Goal: Task Accomplishment & Management: Manage account settings

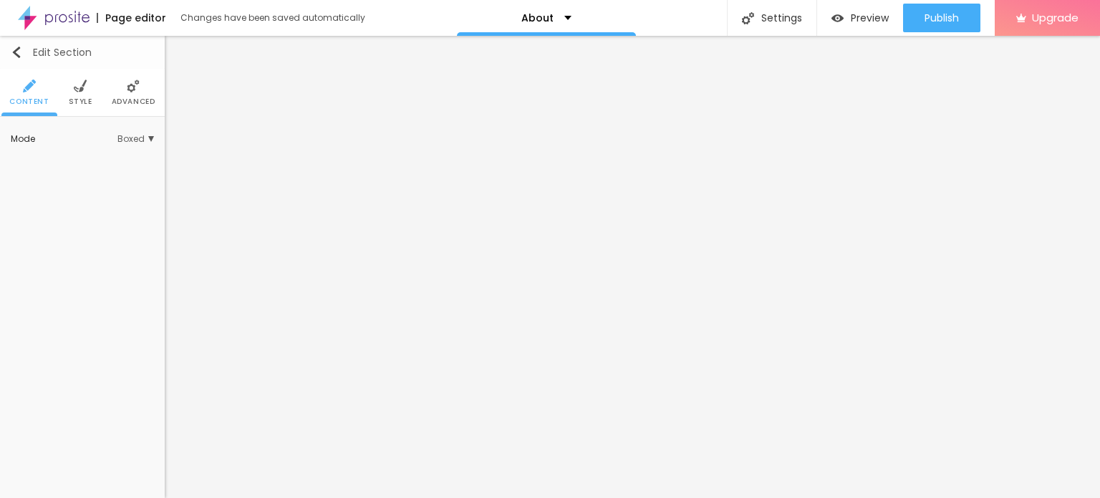
click at [16, 55] on img "button" at bounding box center [16, 52] width 11 height 11
click at [84, 162] on input "Click me" at bounding box center [82, 161] width 143 height 23
paste input "WhatsAPP:- 7050976764"
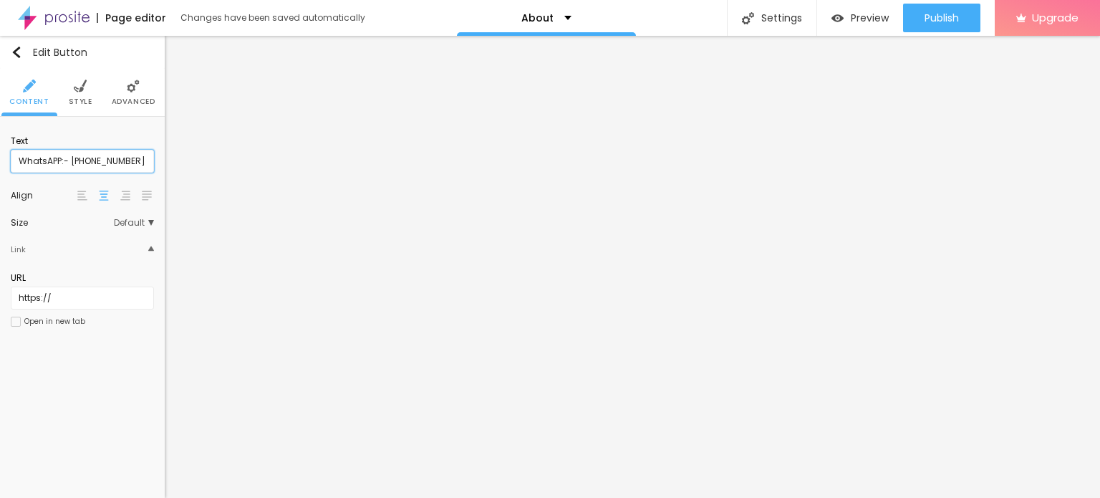
type input "WhatsAPP:- 7050976764"
click at [70, 297] on input "https://" at bounding box center [82, 297] width 143 height 23
paste input "poojagoel.in/"
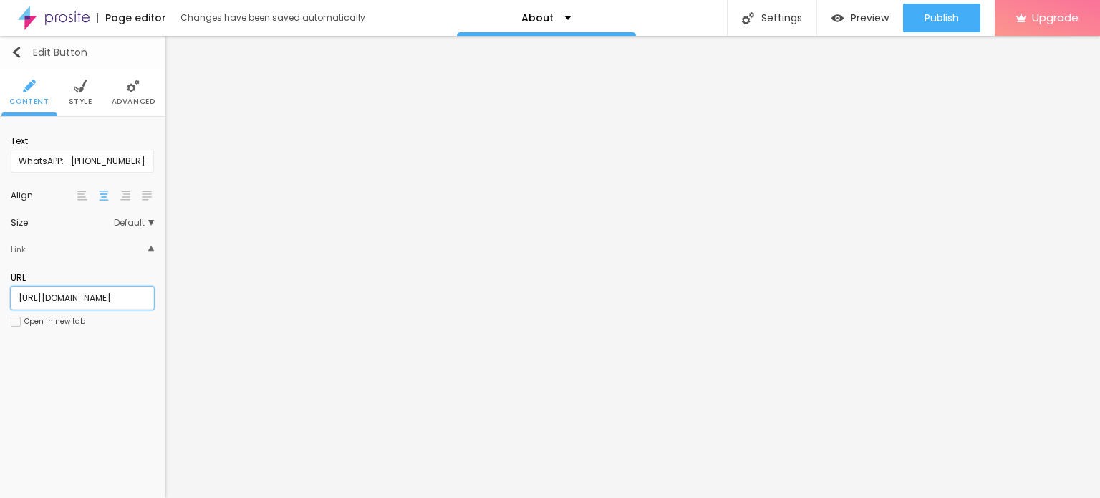
type input "https://poojagoel.in/"
click at [16, 54] on img "button" at bounding box center [16, 52] width 11 height 11
click at [59, 163] on input "Click me" at bounding box center [82, 161] width 143 height 23
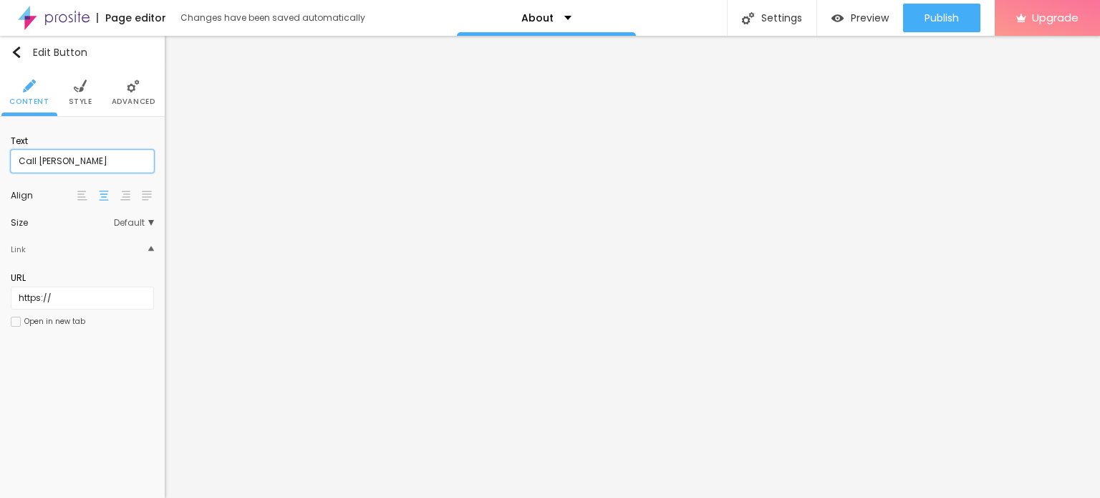
type input "Call Pooja Goel"
click at [88, 294] on input "https://" at bounding box center [82, 297] width 143 height 23
paste input "[DOMAIN_NAME][URL]"
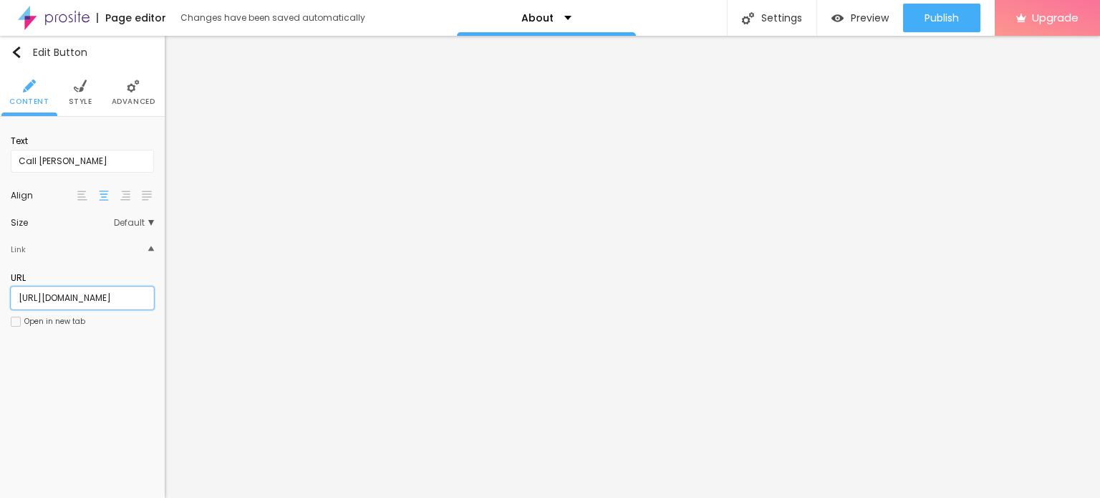
type input "[URL][DOMAIN_NAME]"
click at [19, 322] on div at bounding box center [16, 321] width 10 height 10
click at [19, 49] on img "button" at bounding box center [16, 52] width 11 height 11
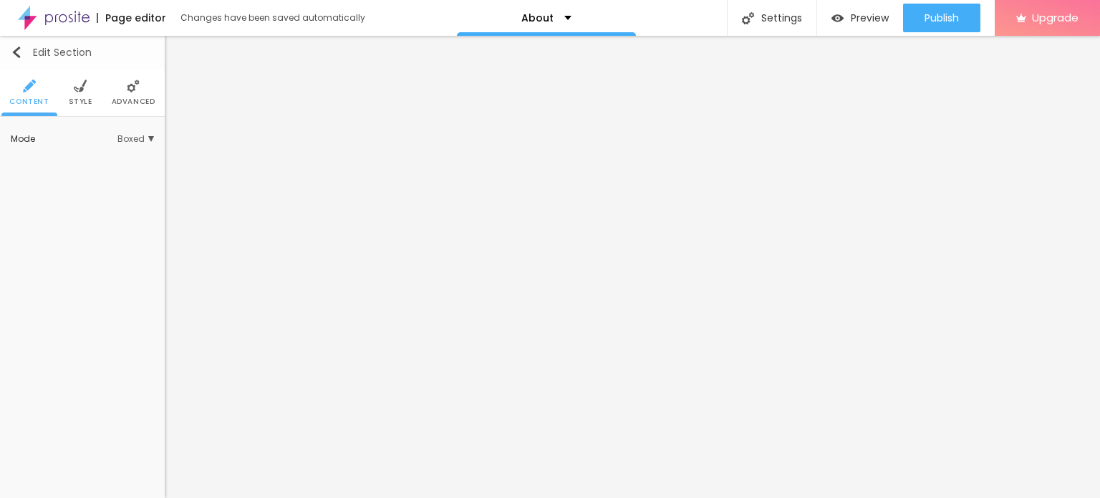
click at [14, 57] on img "button" at bounding box center [16, 52] width 11 height 11
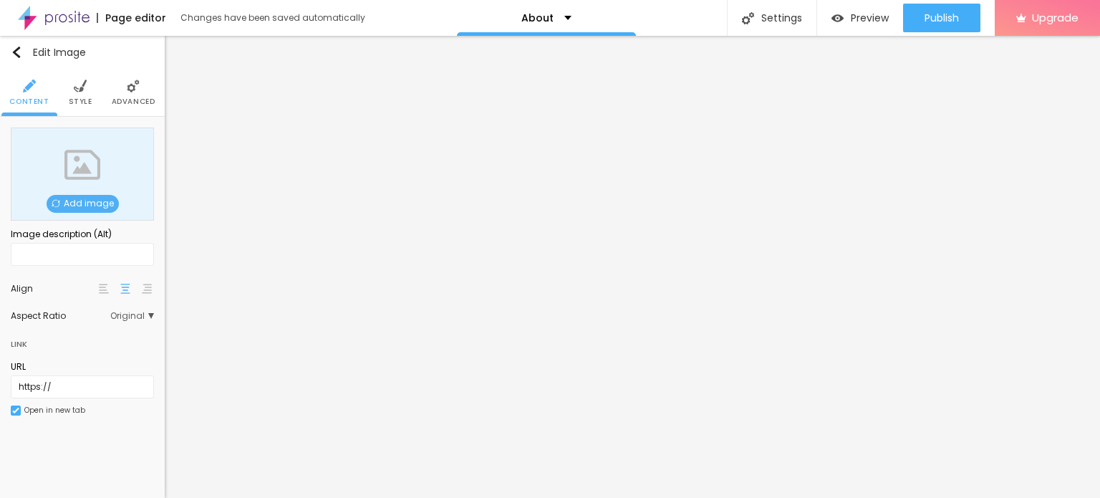
click at [84, 208] on span "Add image" at bounding box center [83, 204] width 72 height 18
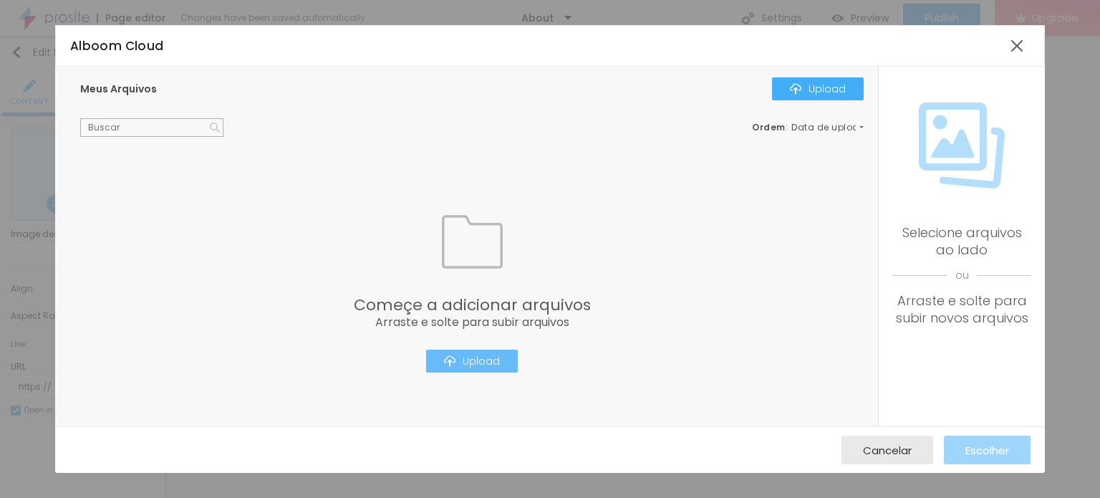
click at [480, 355] on div "Upload" at bounding box center [472, 360] width 56 height 11
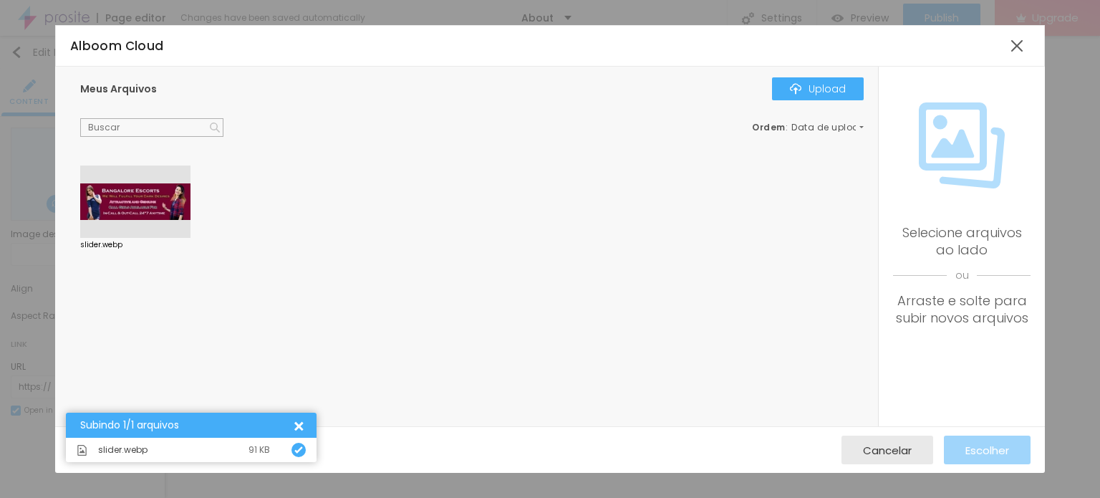
click at [149, 198] on div at bounding box center [135, 201] width 110 height 73
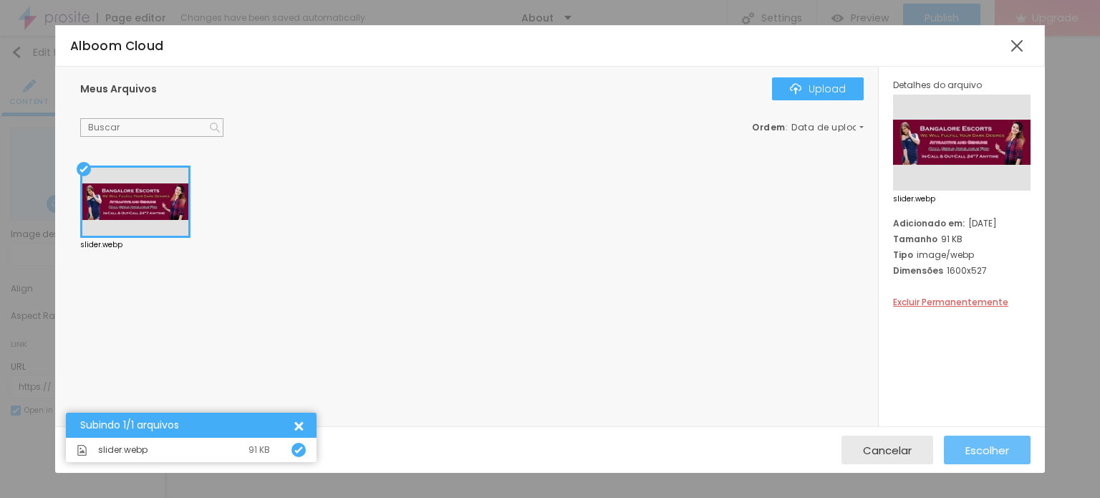
click at [992, 450] on span "Escolher" at bounding box center [987, 450] width 44 height 12
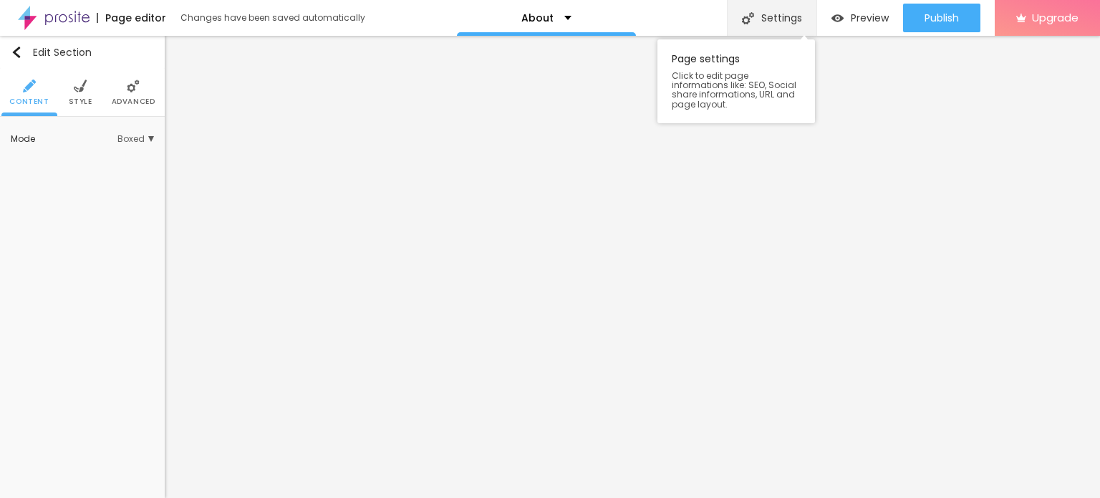
click at [785, 16] on div "Settings" at bounding box center [771, 18] width 89 height 36
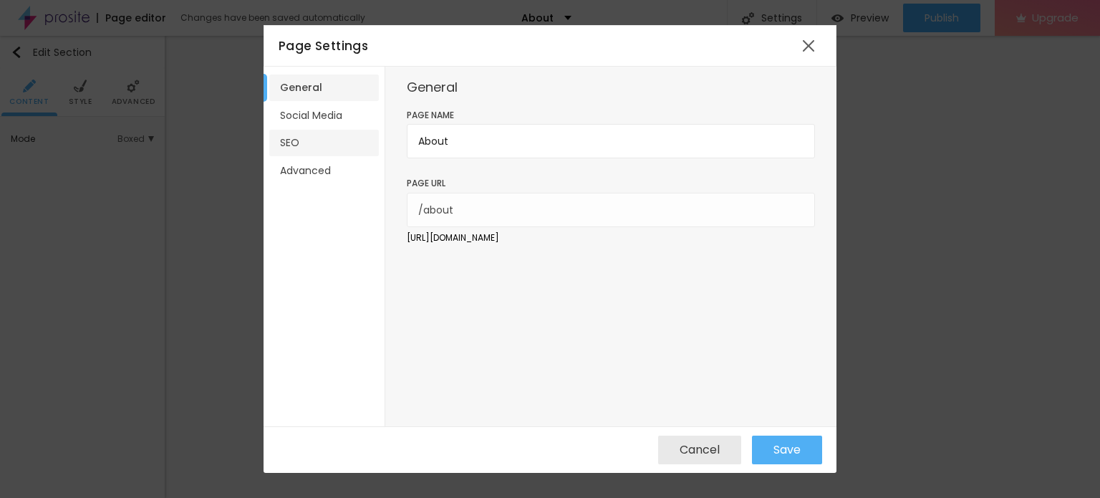
click at [299, 145] on li "SEO" at bounding box center [324, 143] width 110 height 26
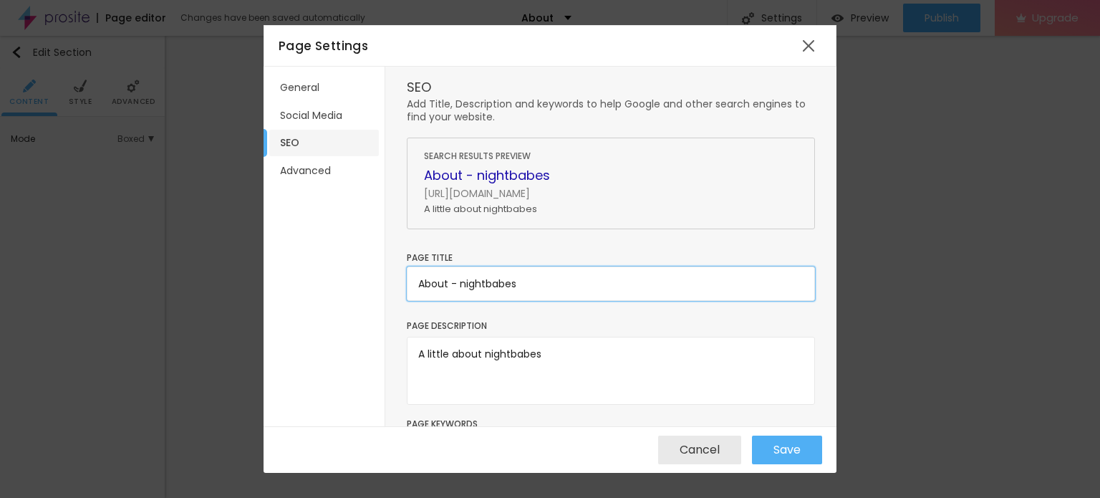
click at [553, 280] on input "About - nightbabes" at bounding box center [611, 283] width 408 height 34
paste input "Russian Call Girls Bangalore ♫ Get Full Fun Russian Call Girls Bangalore ↢"
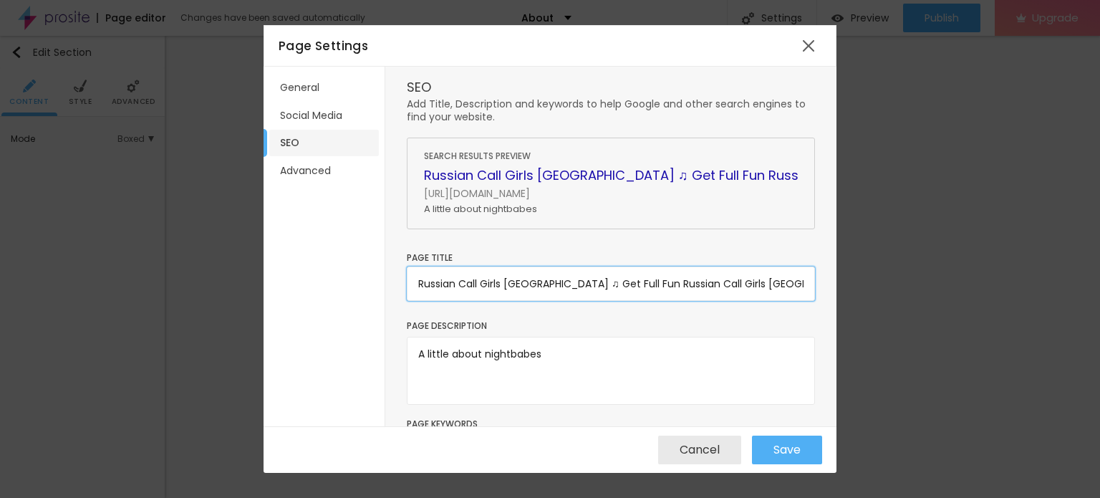
type input "Russian Call Girls Bangalore ♫ Get Full Fun Russian Call Girls Bangalore ↢"
click at [576, 357] on textarea "A little about nightbabes" at bounding box center [611, 370] width 408 height 68
paste textarea "Russian Call Girls Bangalore ♫ Get Full Fun Russian Call Girls Bangalore ↢"
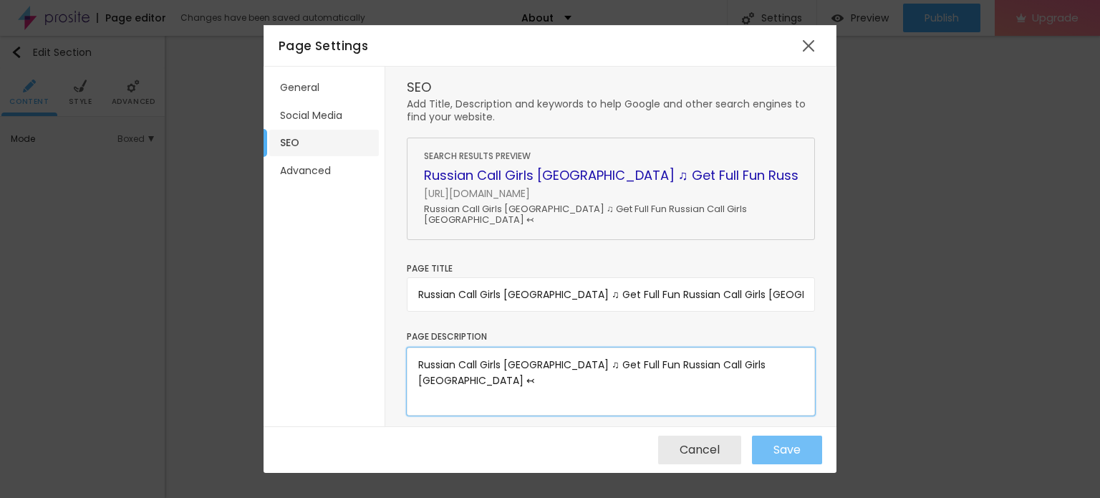
type textarea "Russian Call Girls Bangalore ♫ Get Full Fun Russian Call Girls Bangalore ↢"
click at [794, 453] on span "Save" at bounding box center [786, 449] width 27 height 13
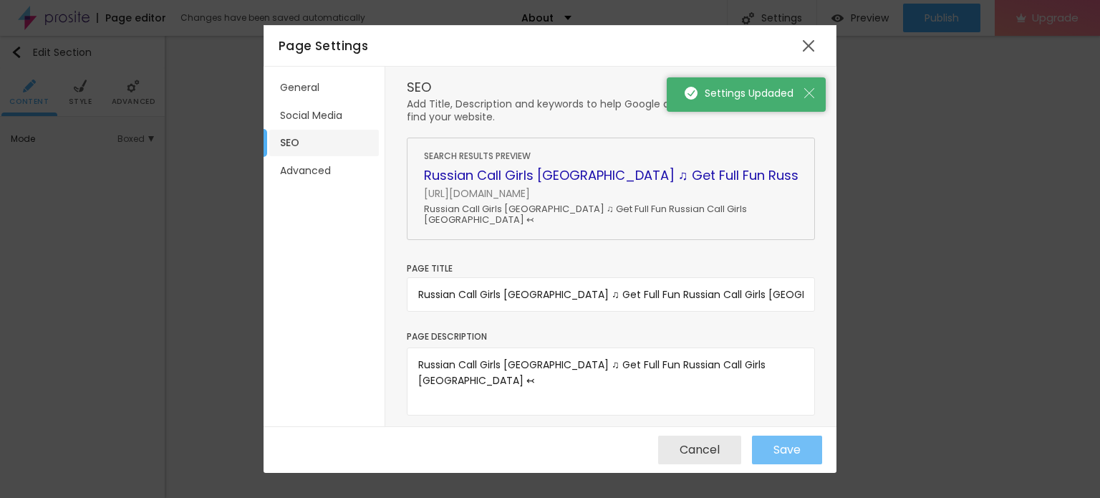
click at [780, 455] on span "Save" at bounding box center [786, 449] width 27 height 13
click at [805, 39] on div at bounding box center [808, 46] width 26 height 26
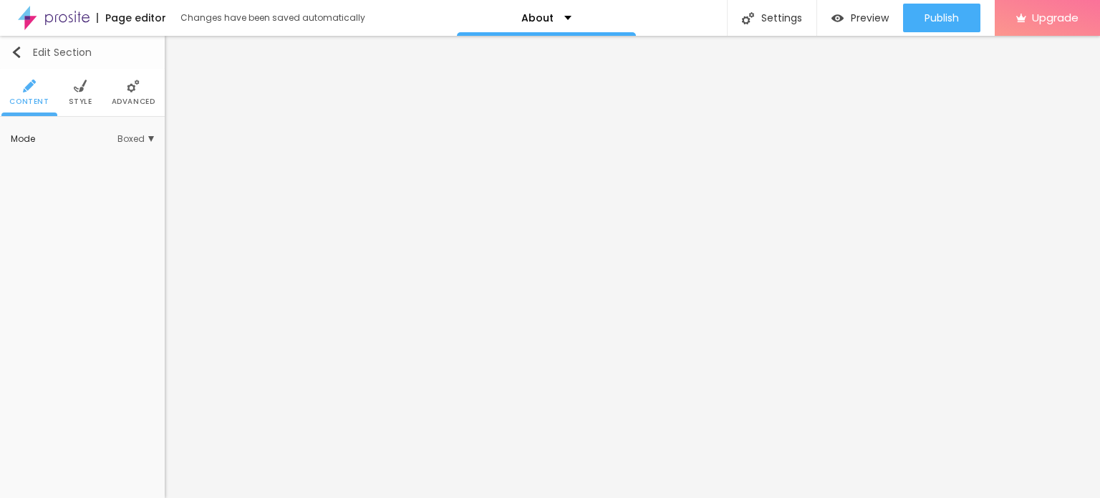
click at [12, 50] on img "button" at bounding box center [16, 52] width 11 height 11
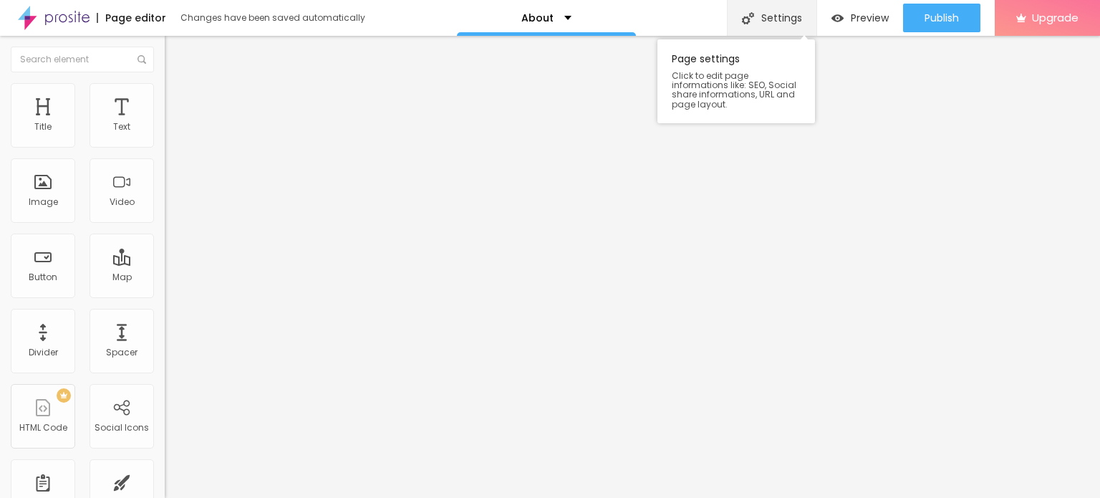
click at [770, 12] on div "Settings" at bounding box center [771, 18] width 89 height 36
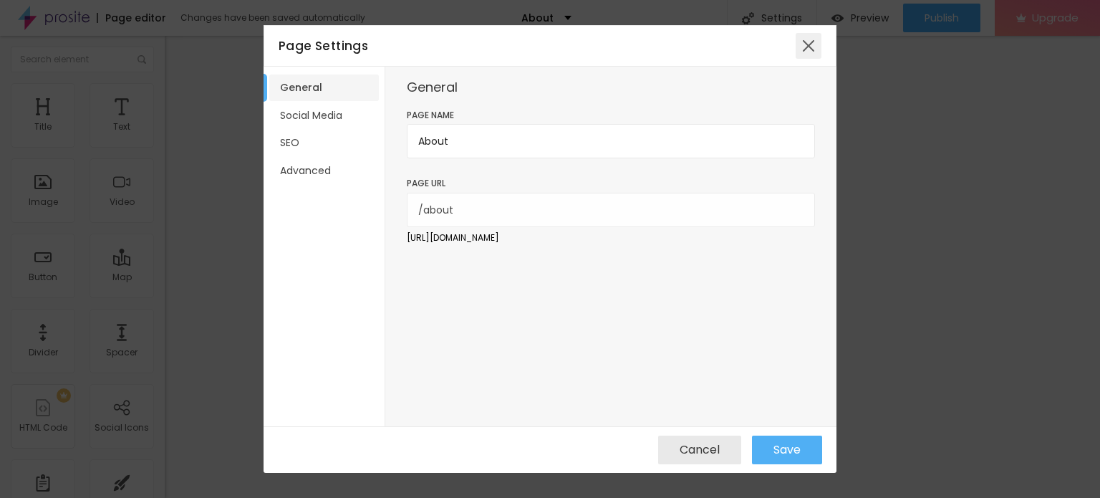
click at [808, 44] on div at bounding box center [808, 46] width 26 height 26
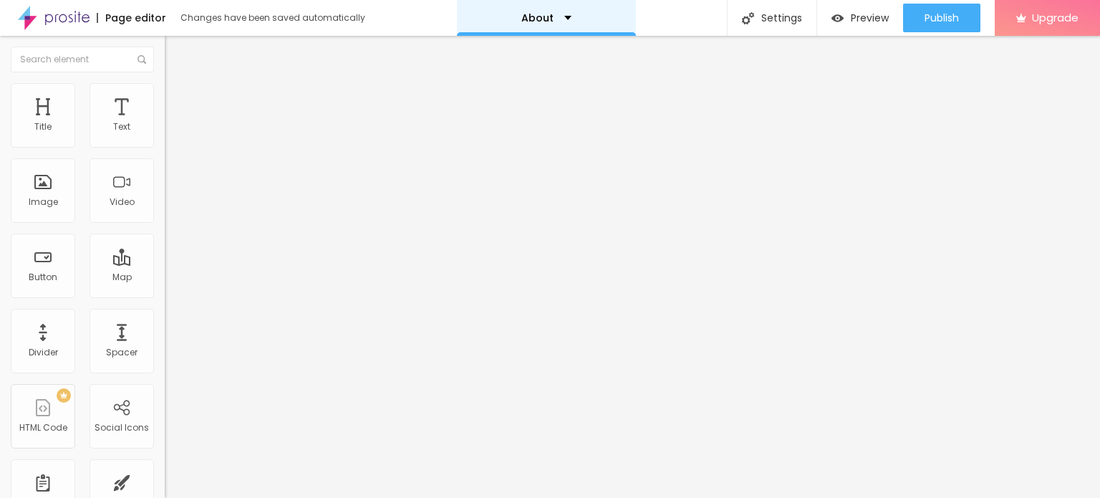
click at [562, 19] on div "About" at bounding box center [546, 18] width 50 height 10
click at [60, 14] on img at bounding box center [54, 18] width 72 height 36
click at [165, 135] on input "Click me" at bounding box center [251, 127] width 172 height 14
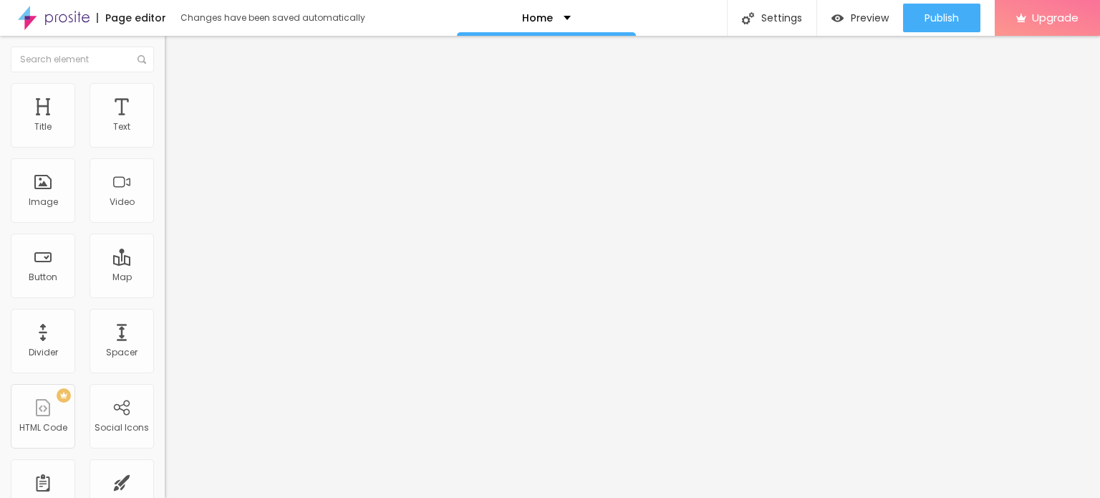
paste input "Book Now:- 7050976764"
type input "Book Now:- 7050976764"
click at [165, 295] on input "https://" at bounding box center [251, 288] width 172 height 14
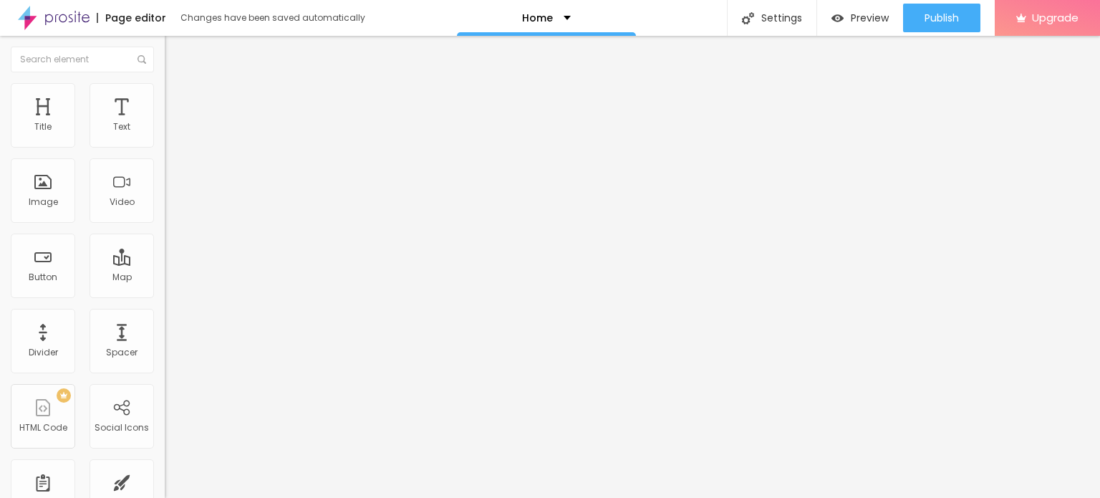
paste input "poojagoel.in/"
type input "https://poojagoel.in/"
click at [165, 313] on div at bounding box center [247, 313] width 165 height 0
click at [175, 56] on img "button" at bounding box center [180, 52] width 11 height 11
click at [165, 135] on input "Click me" at bounding box center [251, 127] width 172 height 14
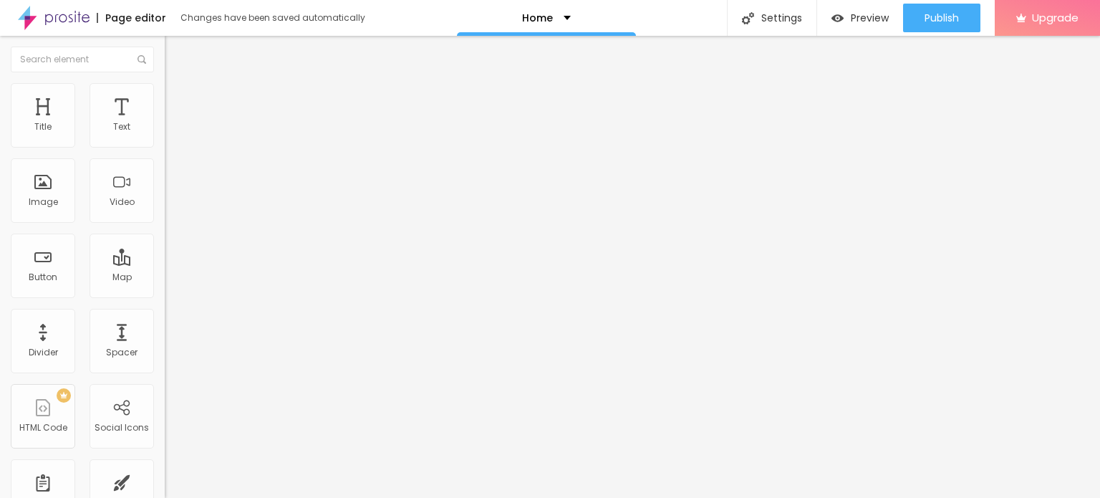
click at [165, 135] on input "Click me" at bounding box center [251, 127] width 172 height 14
type input "Call Pooja Goel"
click at [165, 295] on input "https://" at bounding box center [251, 288] width 172 height 14
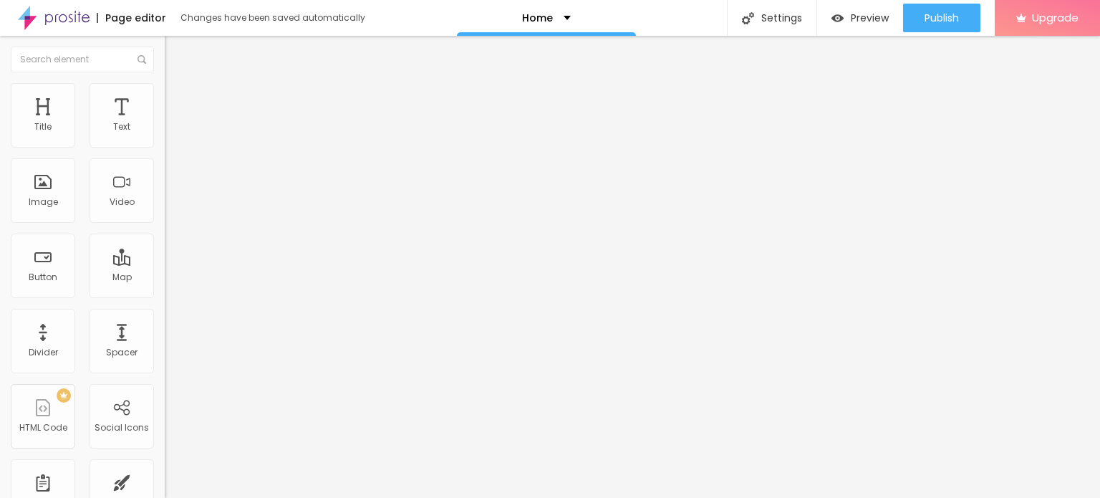
click at [165, 295] on input "https://" at bounding box center [251, 288] width 172 height 14
paste input "poojagoel.in/"
type input "https://poojagoel.in/"
click at [165, 313] on div at bounding box center [247, 313] width 165 height 0
click at [165, 122] on div "Add image" at bounding box center [247, 117] width 165 height 10
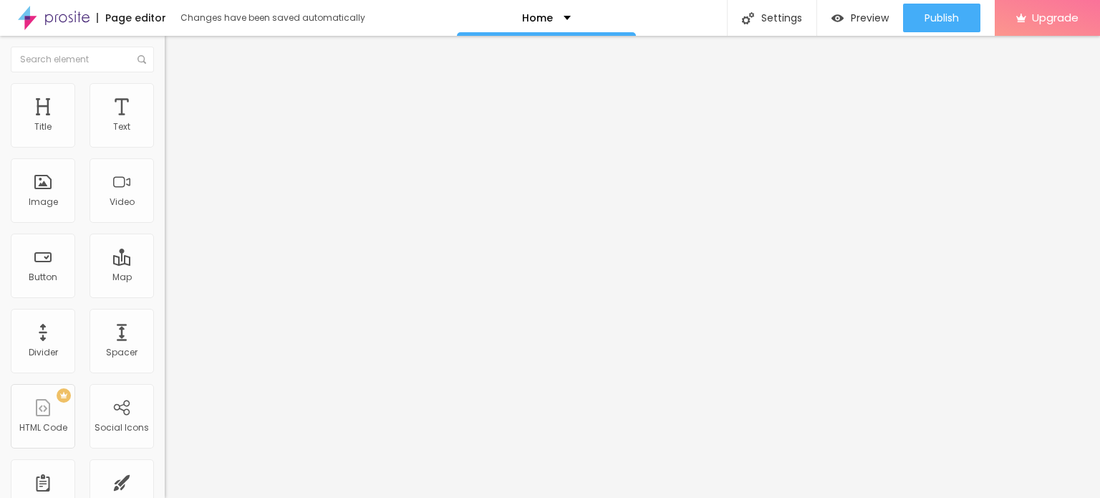
click at [165, 123] on span "Add image" at bounding box center [194, 117] width 59 height 12
click at [165, 123] on span "Change image" at bounding box center [203, 117] width 77 height 12
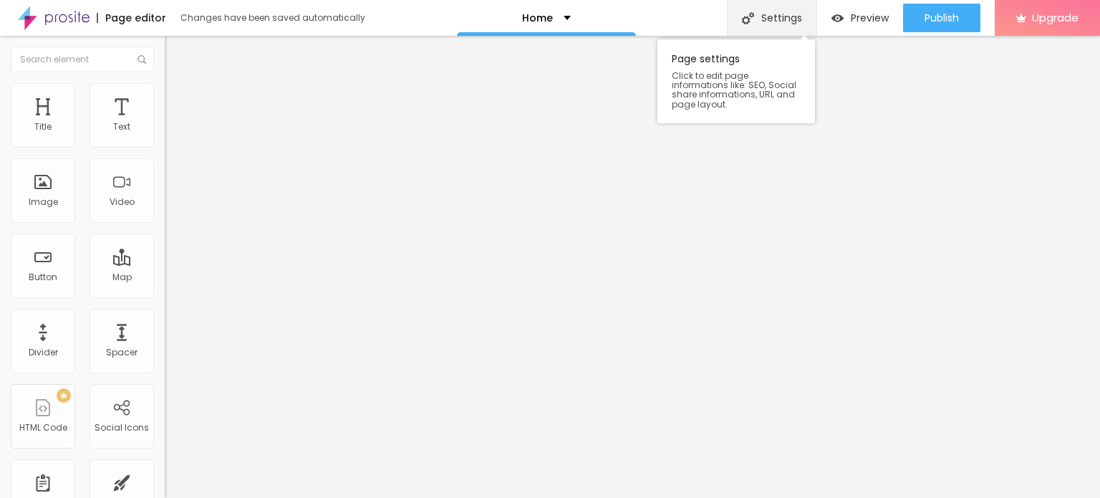
click at [788, 21] on div "Settings" at bounding box center [771, 18] width 89 height 36
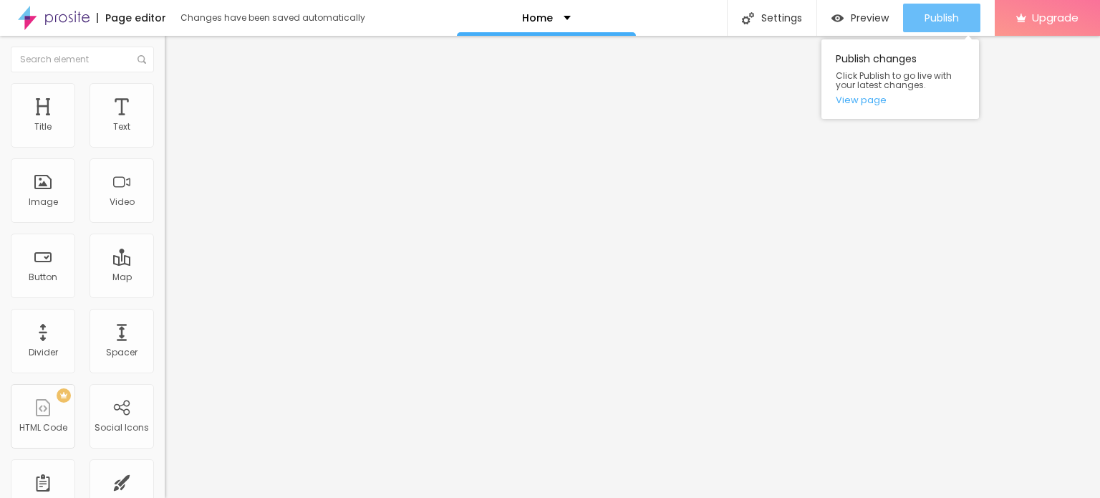
click at [930, 19] on span "Publish" at bounding box center [941, 17] width 34 height 11
click at [863, 96] on link "View page" at bounding box center [899, 99] width 129 height 9
click at [937, 15] on span "Publish" at bounding box center [941, 17] width 34 height 11
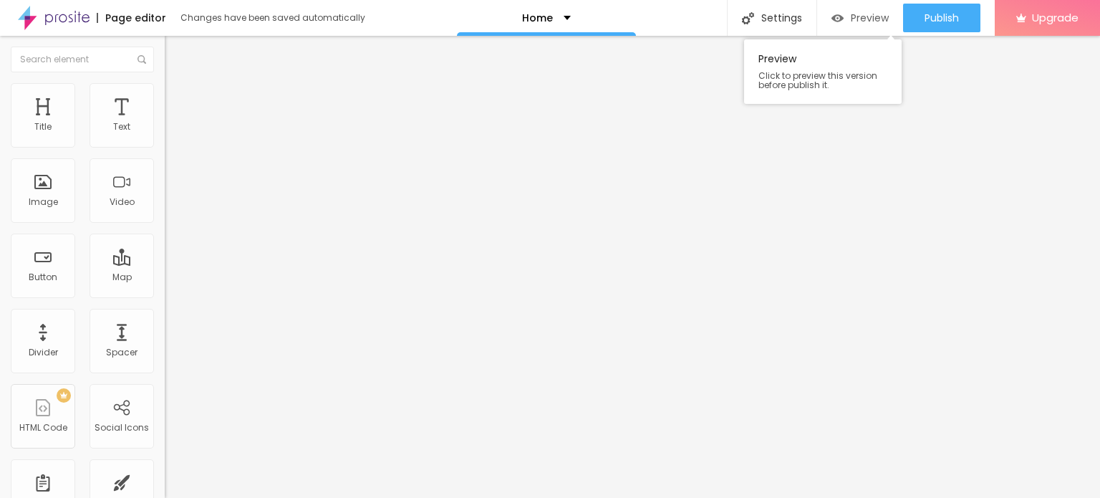
click at [855, 15] on span "Preview" at bounding box center [870, 17] width 38 height 11
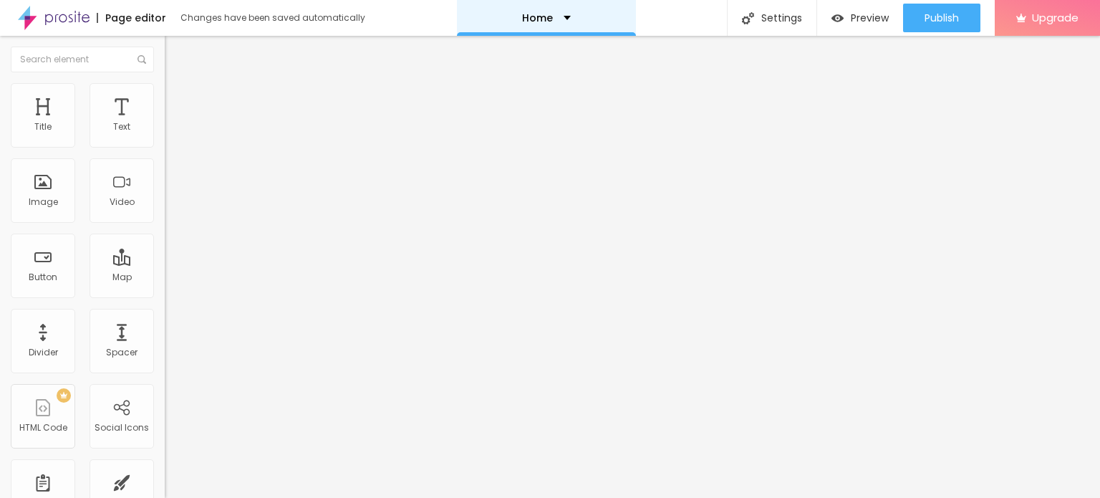
click at [556, 15] on div "Home" at bounding box center [546, 18] width 49 height 10
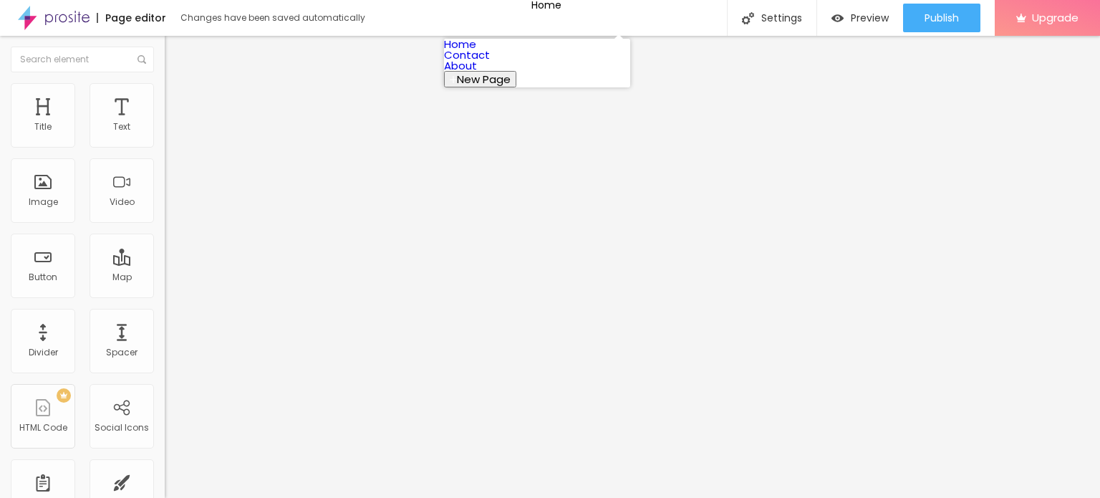
click at [490, 62] on link "Contact" at bounding box center [467, 54] width 46 height 15
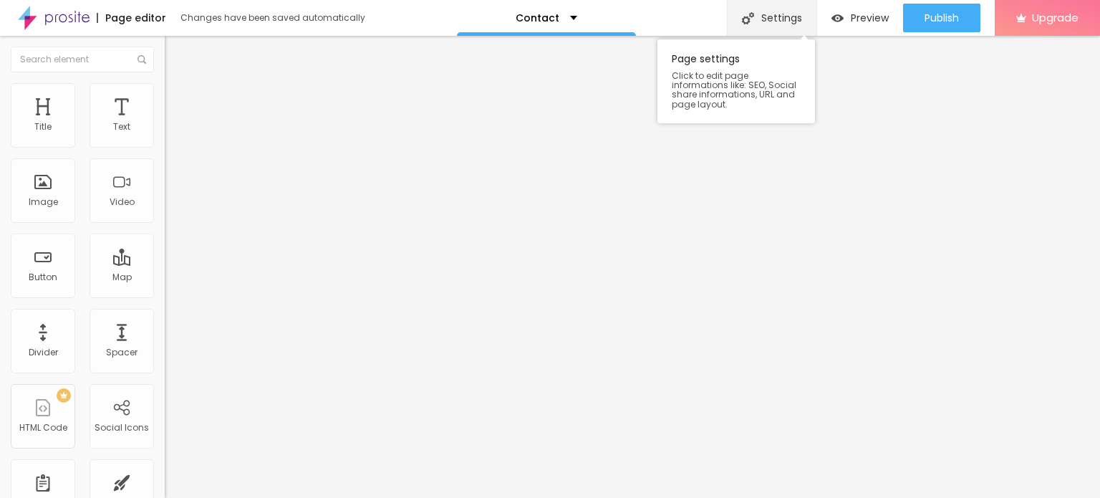
click at [783, 18] on div "Settings" at bounding box center [771, 18] width 89 height 36
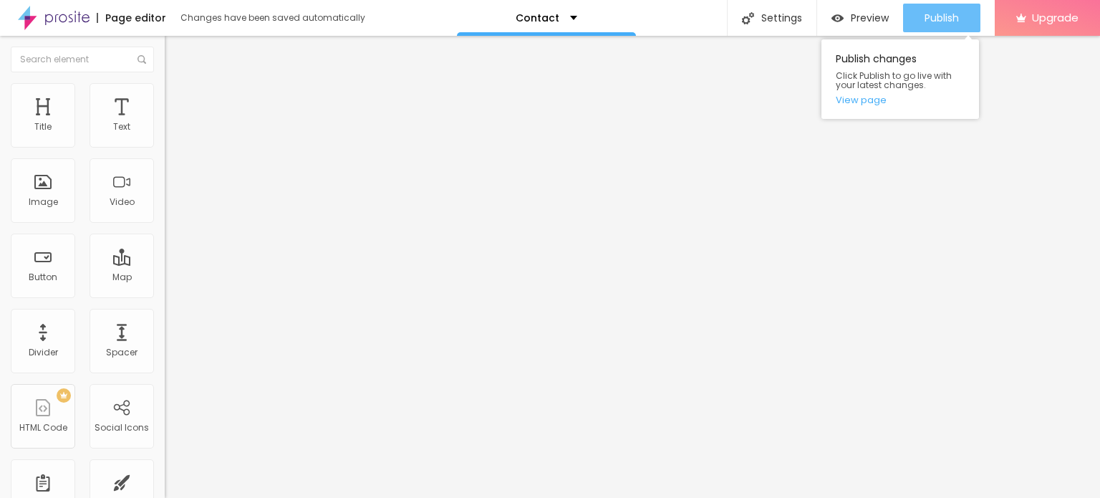
click at [946, 12] on span "Publish" at bounding box center [941, 17] width 34 height 11
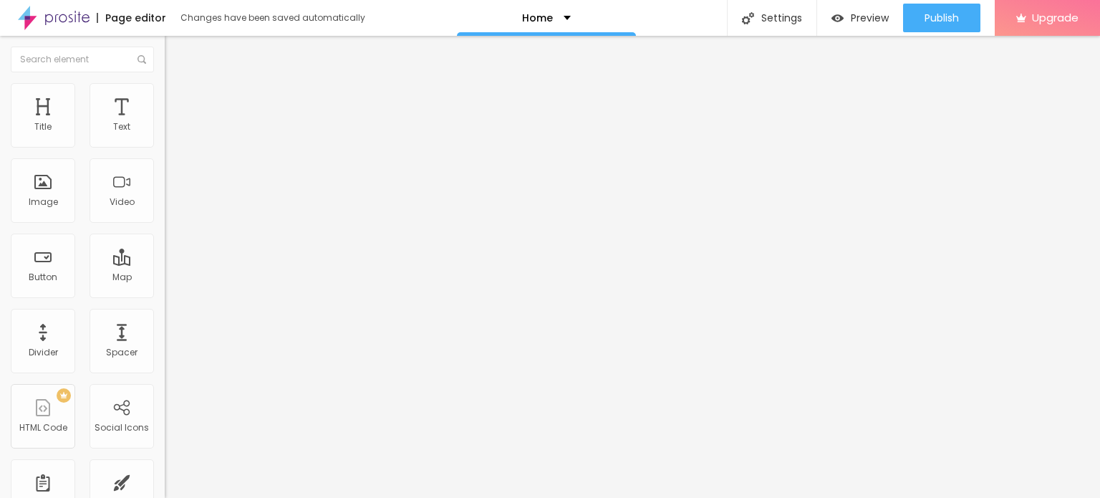
click at [165, 90] on img at bounding box center [171, 89] width 13 height 13
click at [873, 19] on span "Preview" at bounding box center [870, 17] width 38 height 11
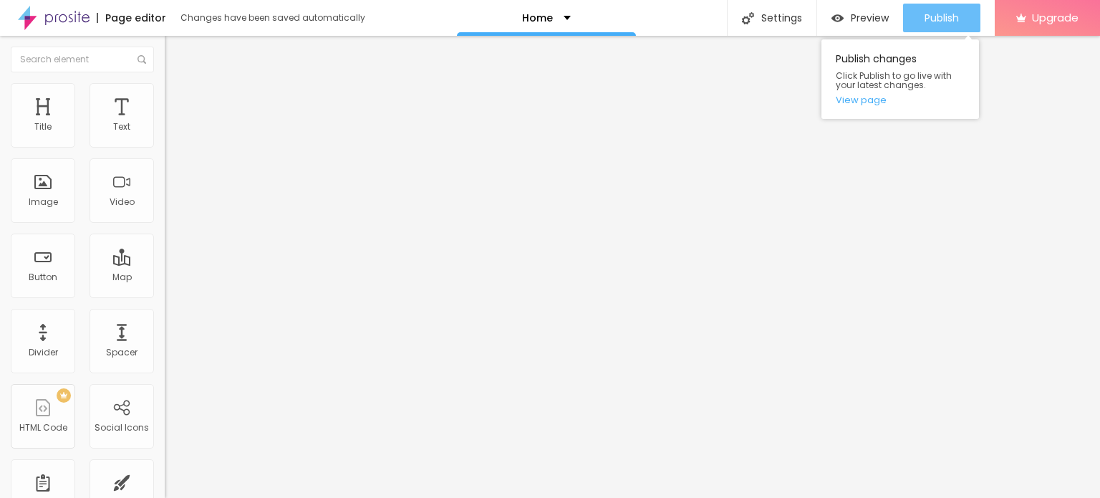
click at [927, 16] on span "Publish" at bounding box center [941, 17] width 34 height 11
click at [867, 96] on link "View page" at bounding box center [899, 99] width 129 height 9
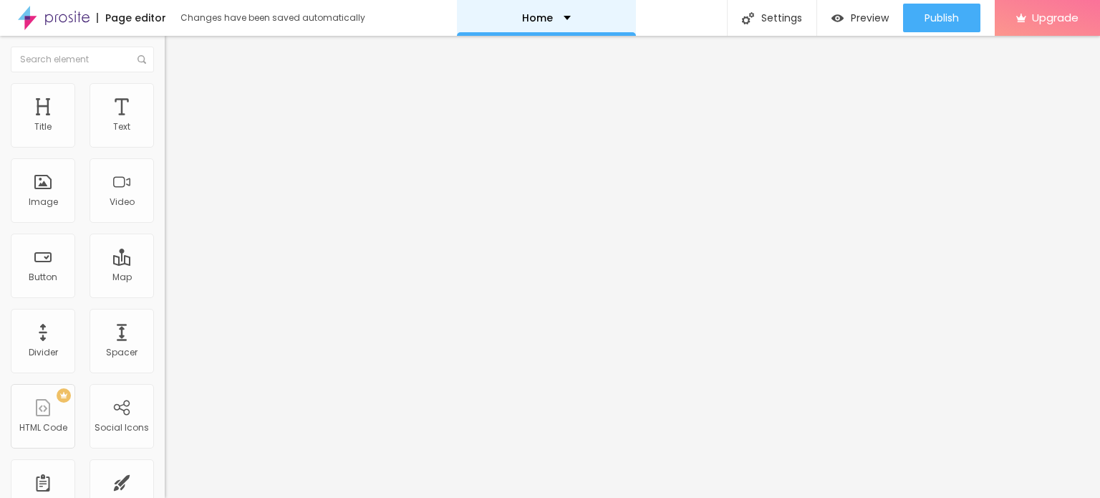
click at [556, 19] on div "Home" at bounding box center [546, 18] width 49 height 10
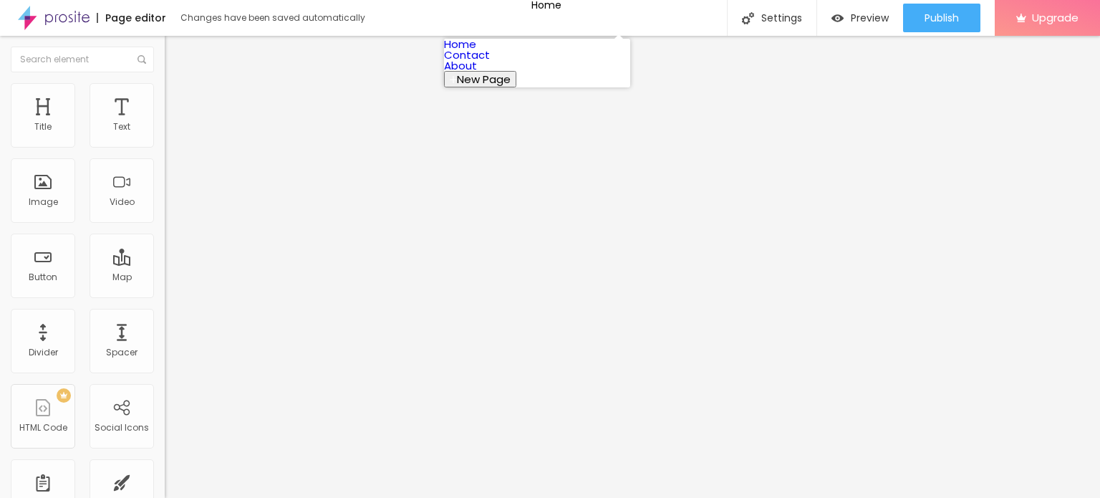
click at [476, 52] on link "Home" at bounding box center [460, 44] width 32 height 15
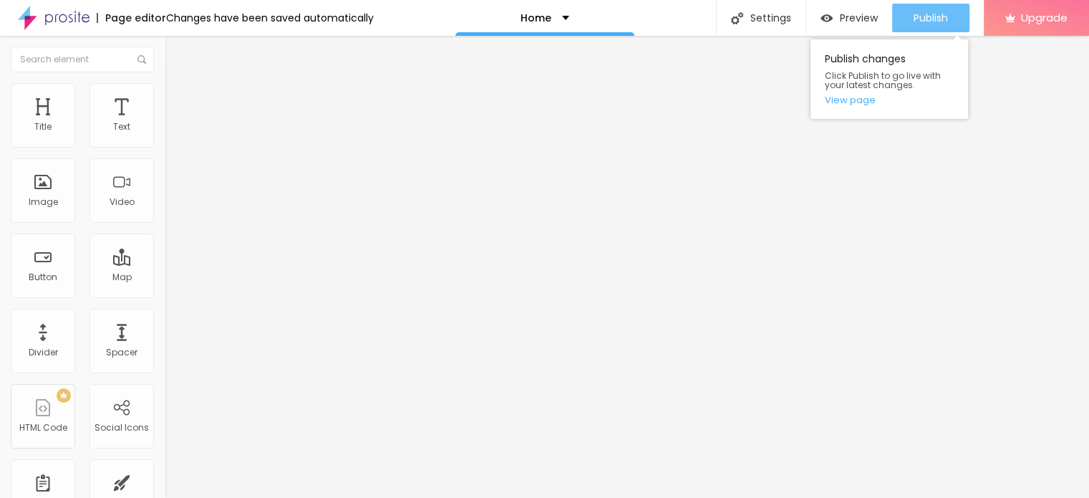
click at [936, 19] on span "Publish" at bounding box center [931, 17] width 34 height 11
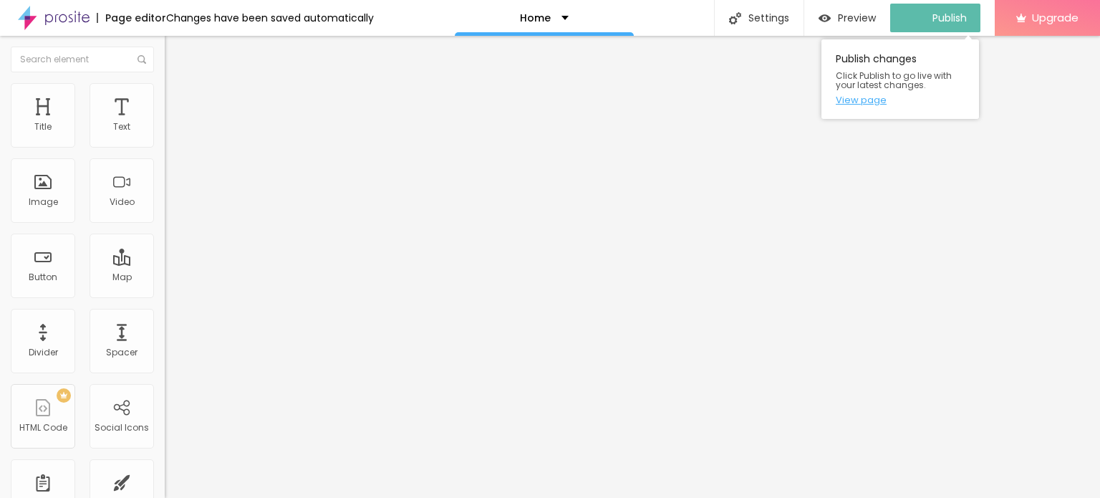
click at [879, 100] on link "View page" at bounding box center [899, 99] width 129 height 9
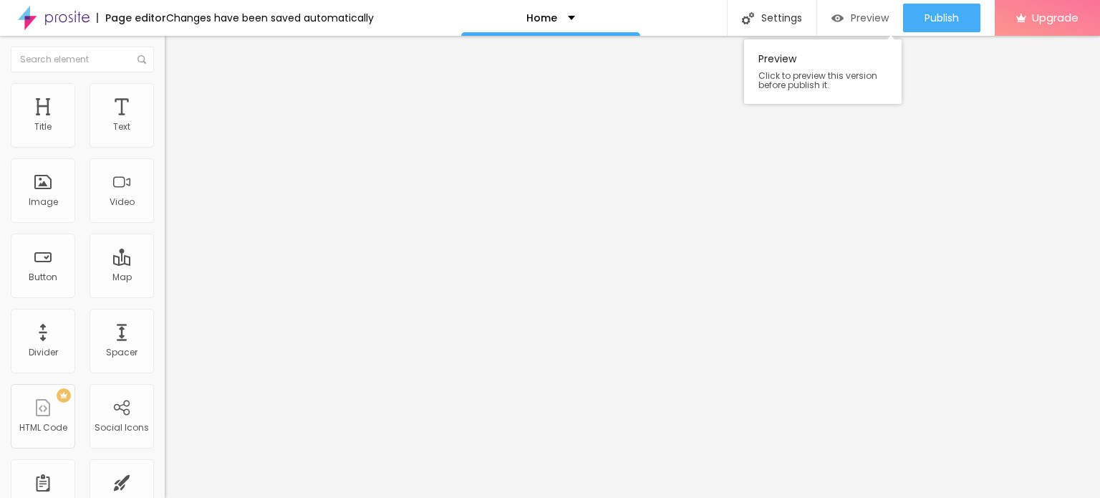
click at [837, 18] on img "button" at bounding box center [837, 18] width 12 height 12
click at [165, 294] on input "https://" at bounding box center [251, 286] width 172 height 14
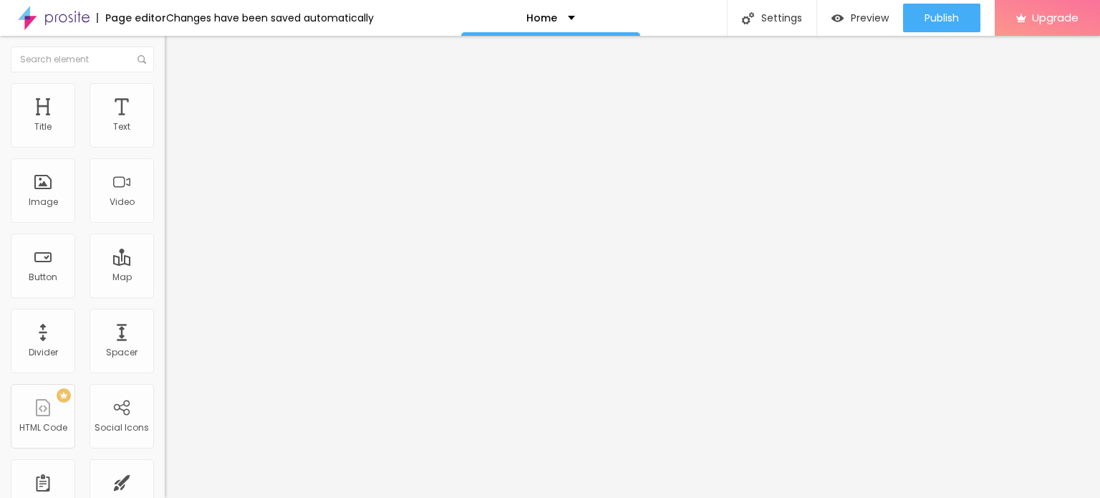
click at [165, 294] on input "https://" at bounding box center [251, 286] width 172 height 14
paste input "[DOMAIN_NAME][URL]"
type input "[URL][DOMAIN_NAME]"
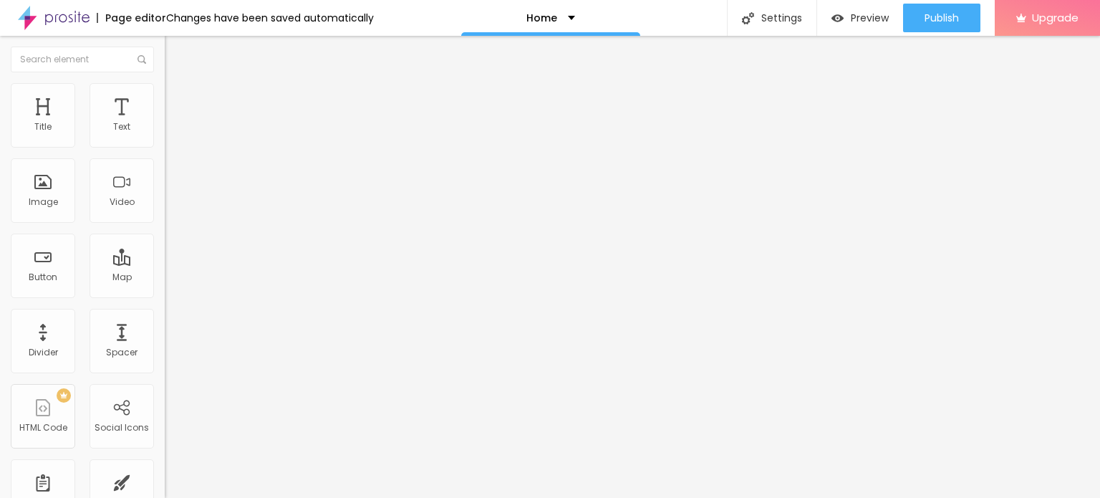
click at [165, 446] on div "Edit Image Content Style Advanced Change image Image description (Alt) Align As…" at bounding box center [247, 267] width 165 height 462
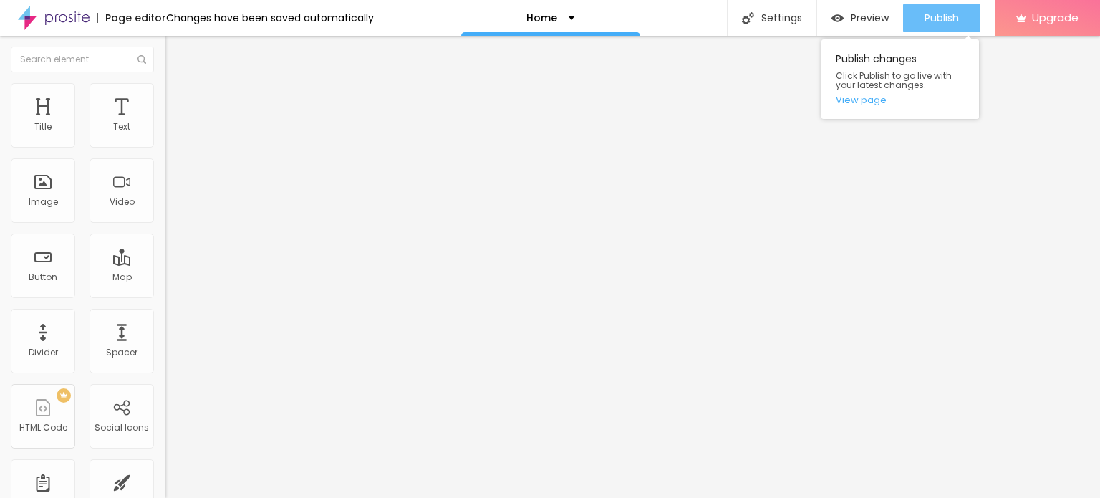
click at [944, 16] on span "Publish" at bounding box center [941, 17] width 34 height 11
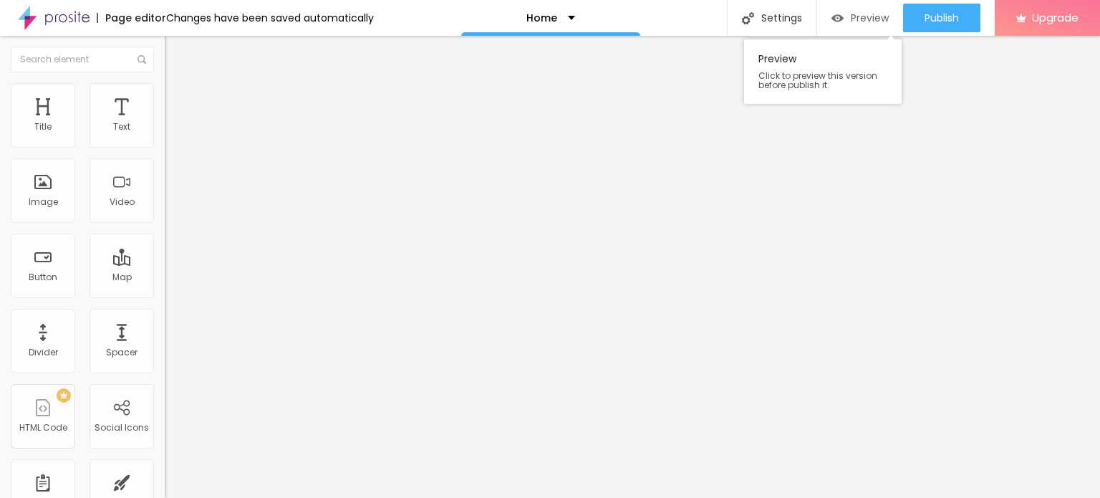
click at [872, 16] on span "Preview" at bounding box center [870, 17] width 38 height 11
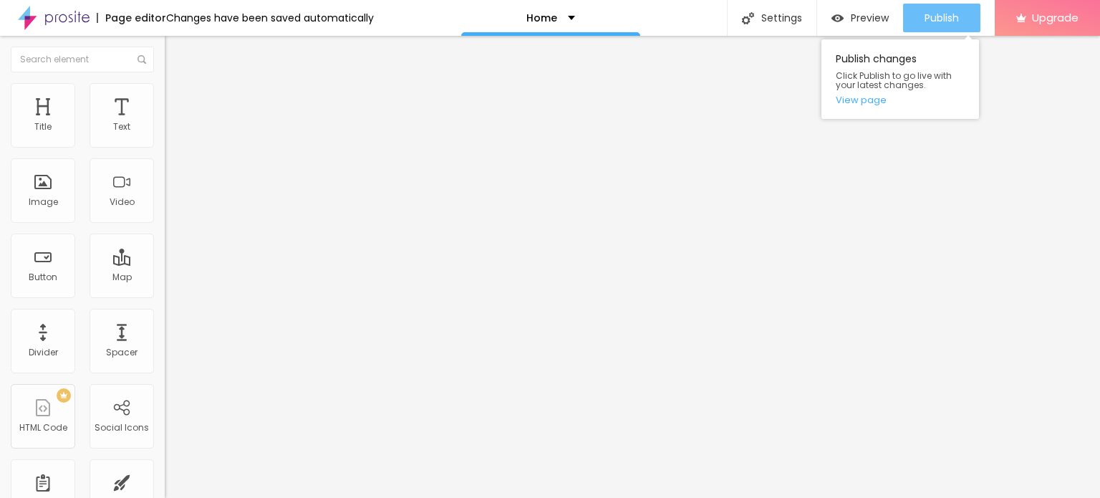
click at [931, 9] on div "Publish" at bounding box center [941, 18] width 34 height 29
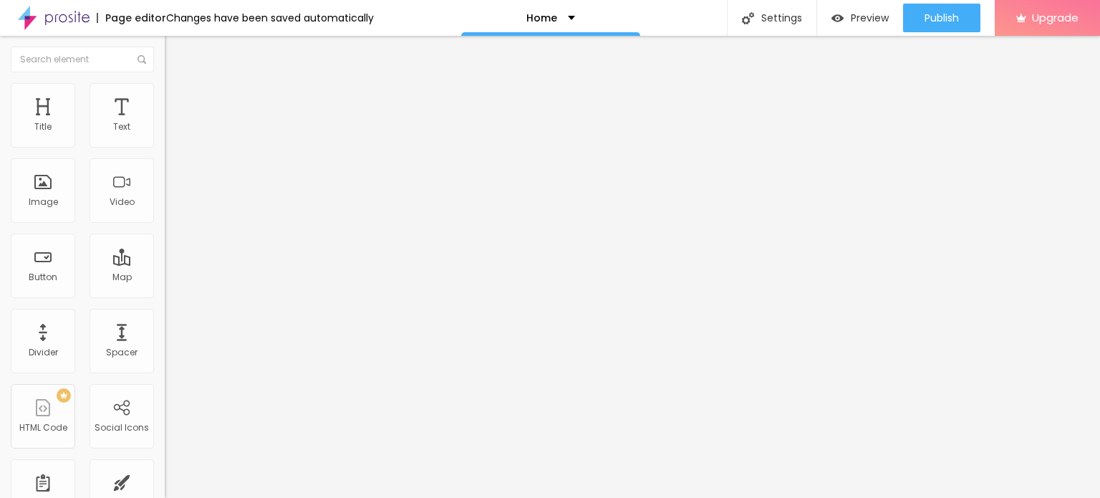
click at [165, 145] on input "text" at bounding box center [251, 137] width 172 height 14
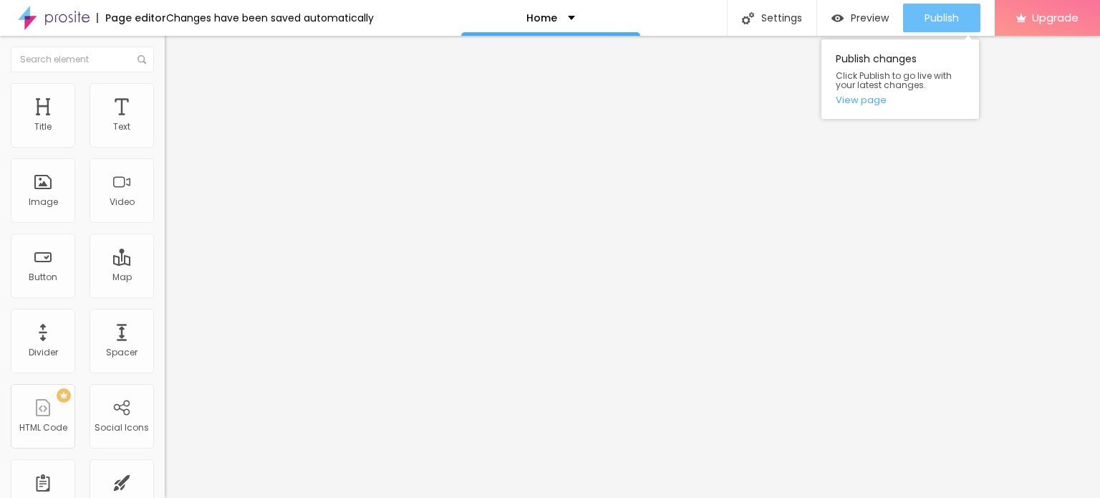
type input "bangalore call girls"
click at [942, 21] on span "Publish" at bounding box center [941, 17] width 34 height 11
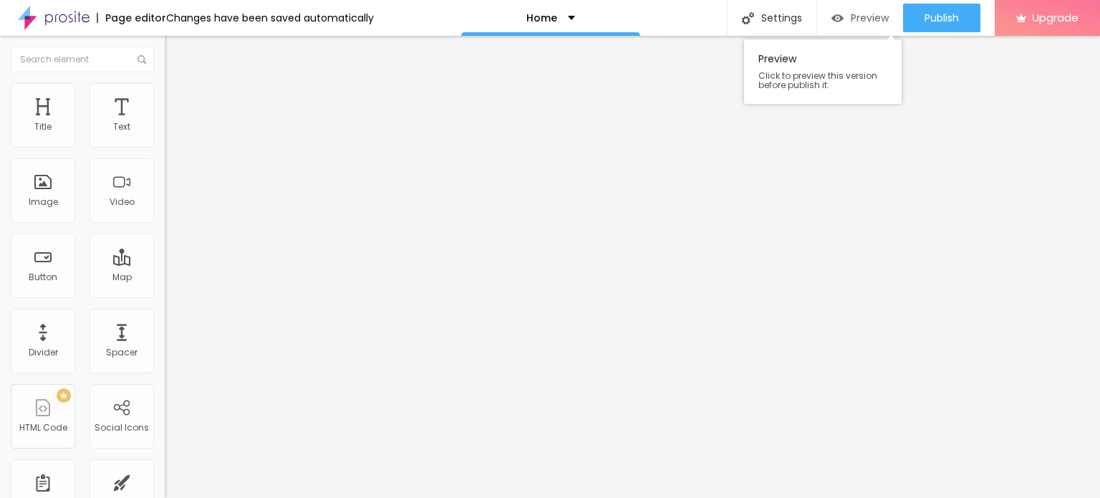
click at [858, 19] on span "Preview" at bounding box center [870, 17] width 38 height 11
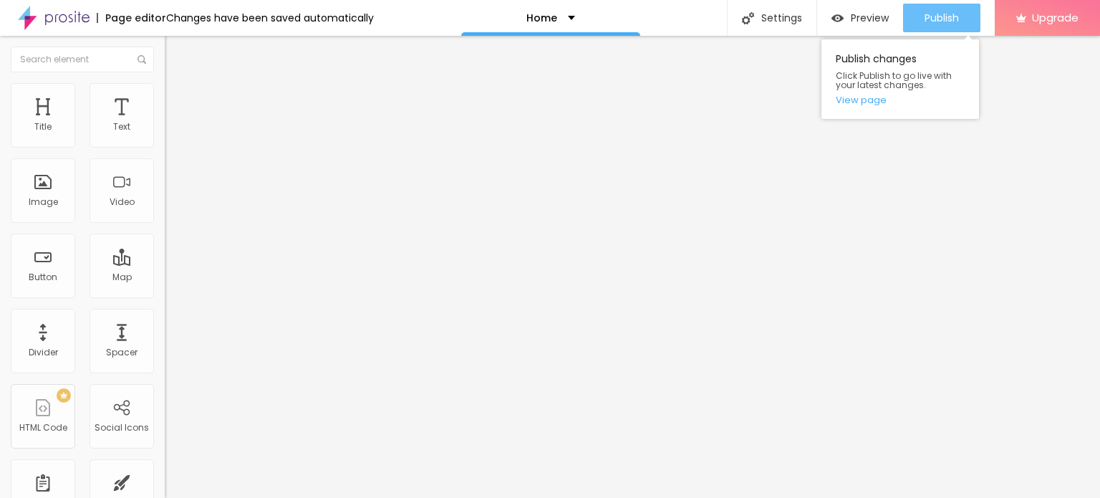
click at [948, 12] on span "Publish" at bounding box center [941, 17] width 34 height 11
click at [859, 105] on link "View page" at bounding box center [899, 99] width 129 height 9
